Goal: Task Accomplishment & Management: Use online tool/utility

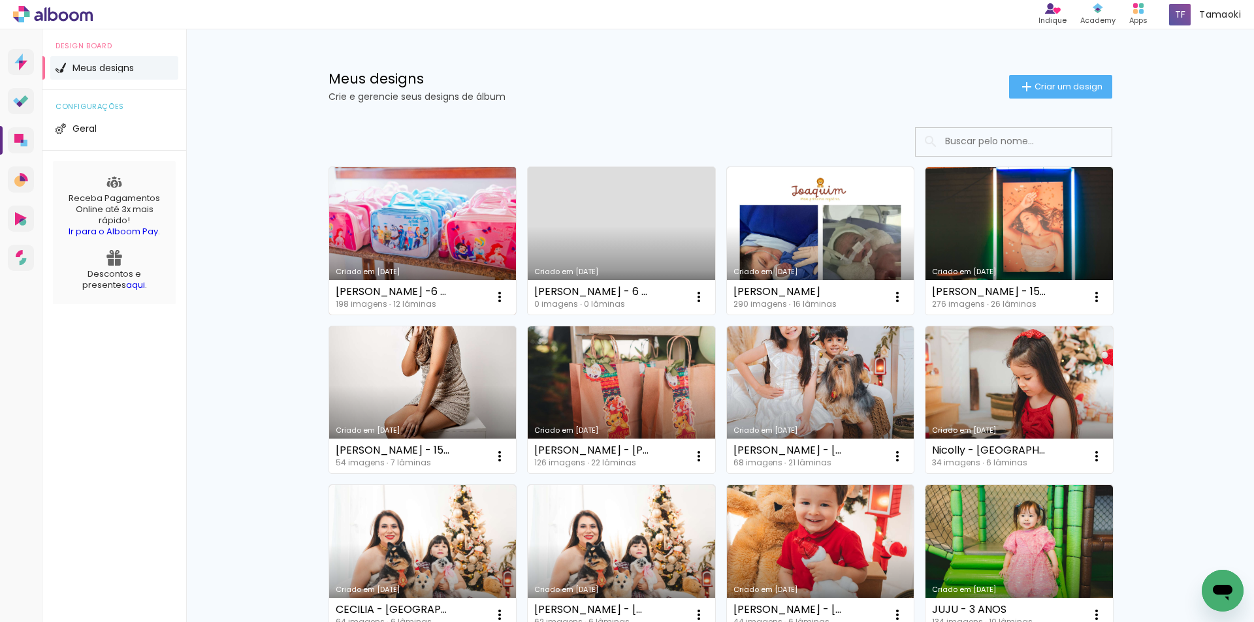
click at [436, 242] on link "Criado em 25/06/25" at bounding box center [422, 241] width 187 height 148
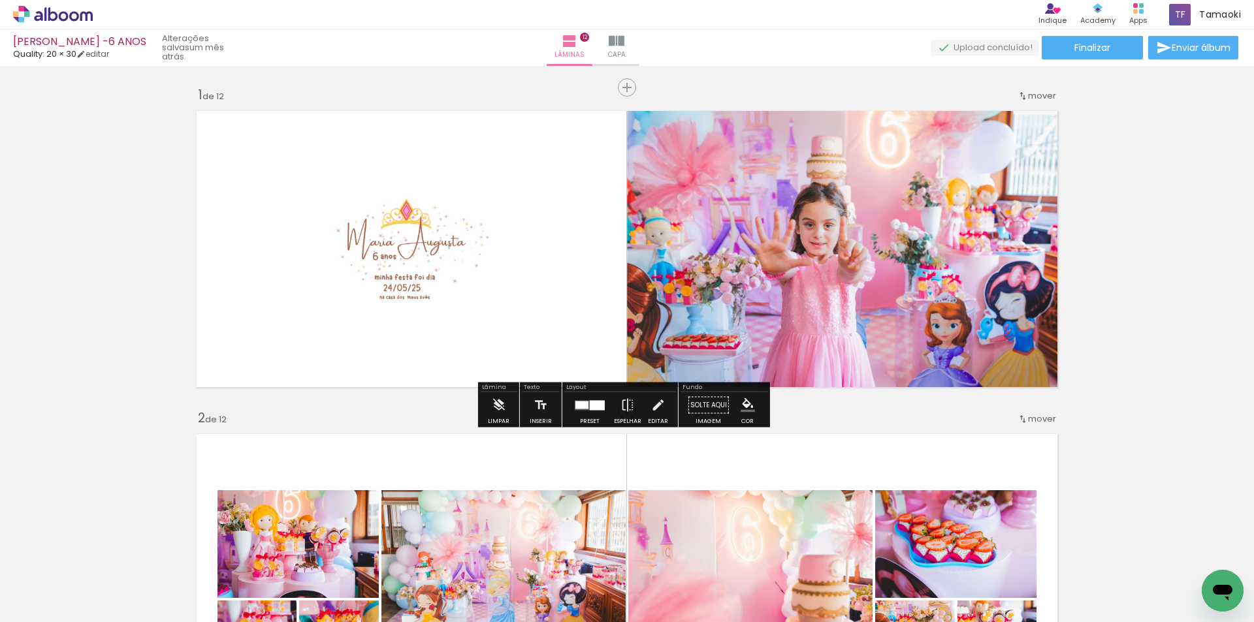
drag, startPoint x: 214, startPoint y: 47, endPoint x: 290, endPoint y: 51, distance: 75.9
click at [256, 51] on quentale-status "um mês atrás." at bounding box center [204, 48] width 103 height 38
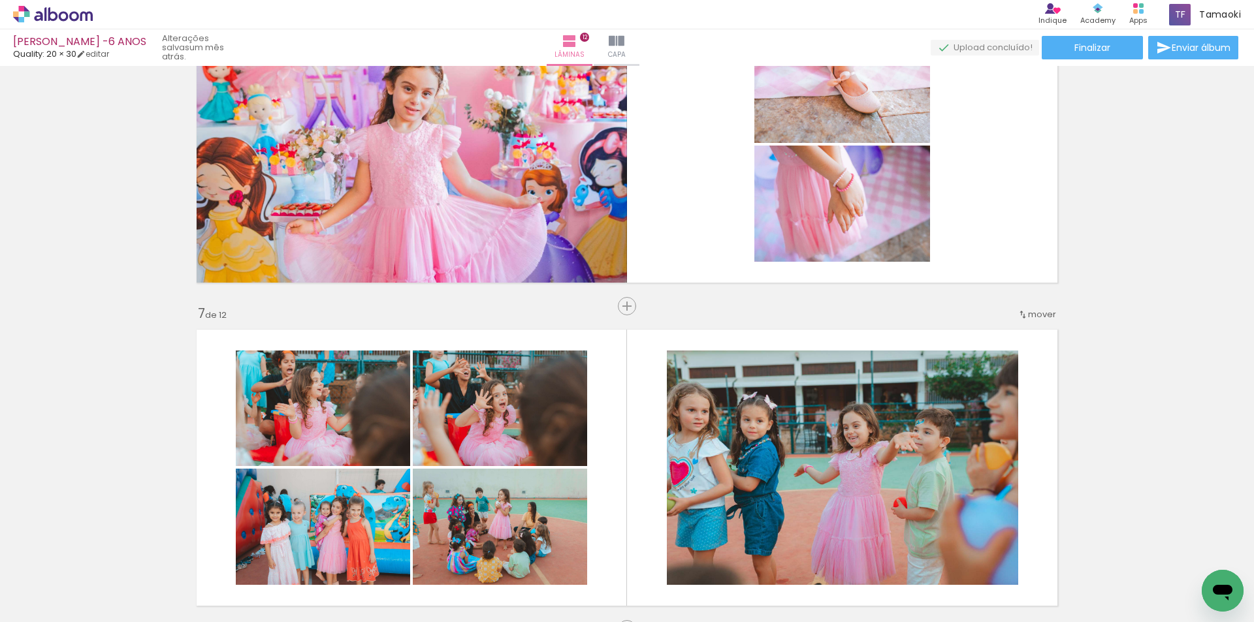
scroll to position [1894, 0]
